Goal: Transaction & Acquisition: Subscribe to service/newsletter

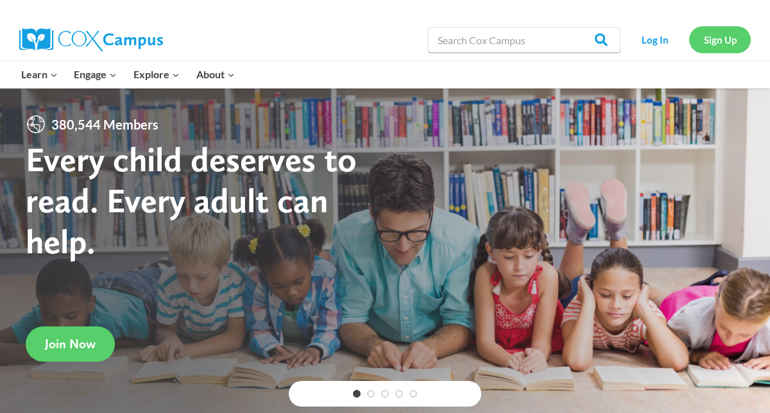
click at [718, 41] on link "Sign Up" at bounding box center [720, 39] width 62 height 26
click at [722, 39] on link "Sign Up" at bounding box center [720, 39] width 62 height 26
